Goal: Information Seeking & Learning: Learn about a topic

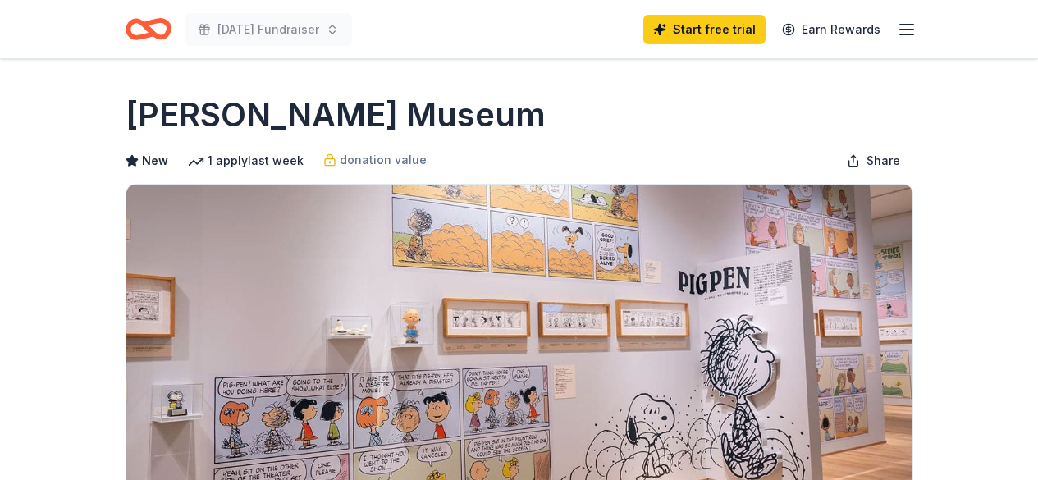
scroll to position [328, 0]
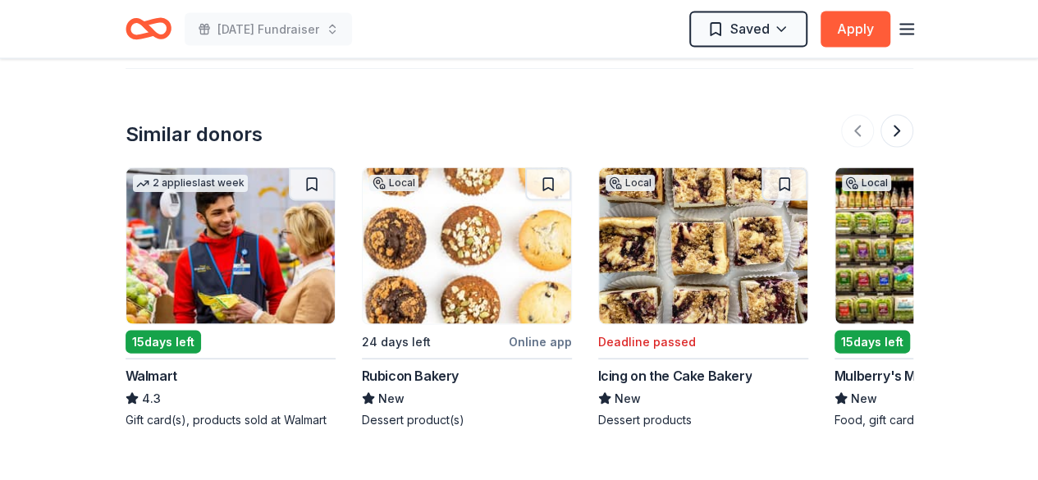
scroll to position [1700, 0]
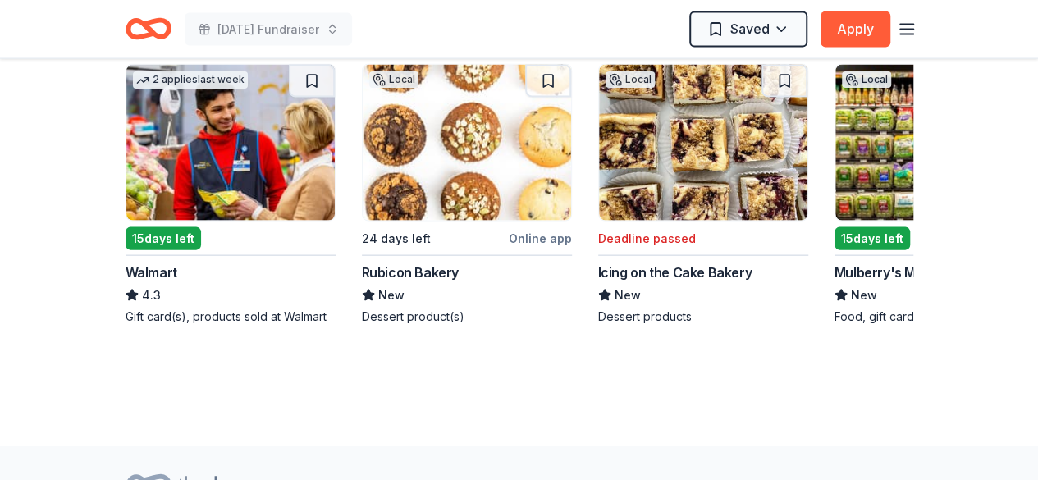
click at [291, 194] on img at bounding box center [230, 143] width 208 height 156
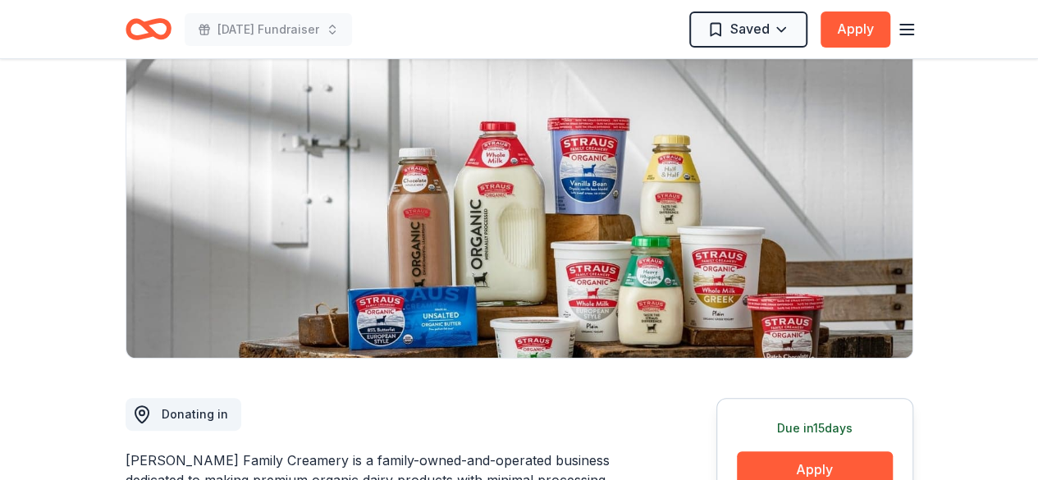
scroll to position [0, 0]
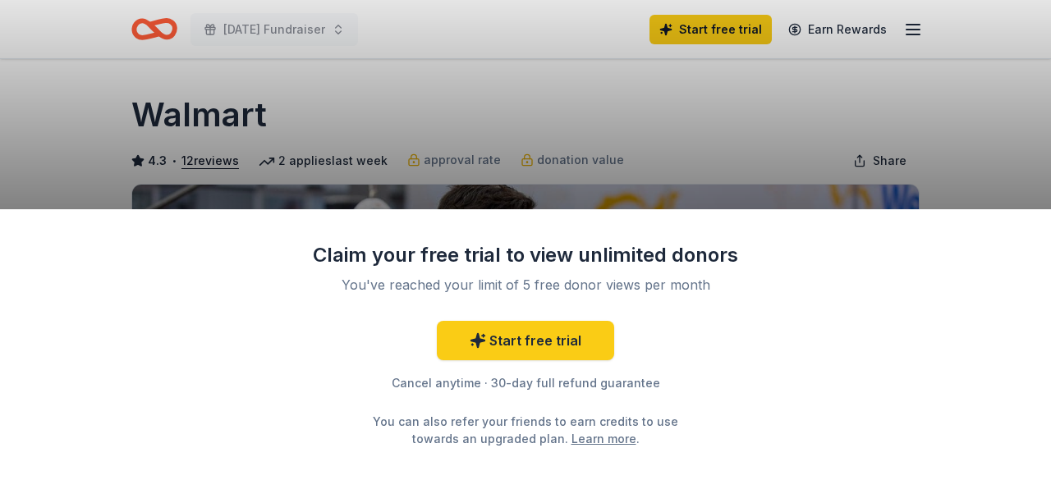
click at [681, 129] on div "Claim your free trial to view unlimited donors You've reached your limit of 5 f…" at bounding box center [525, 240] width 1051 height 480
